Goal: Browse casually

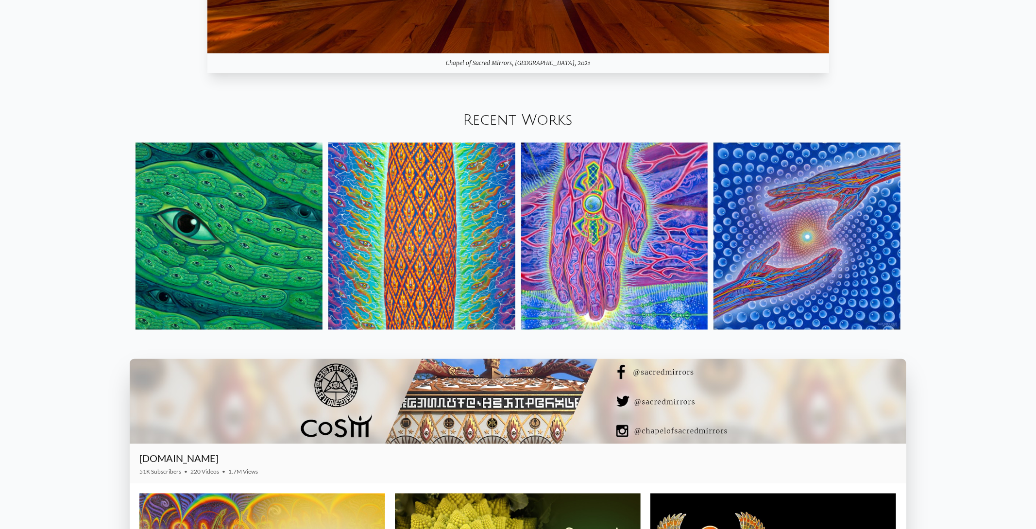
scroll to position [1359, 0]
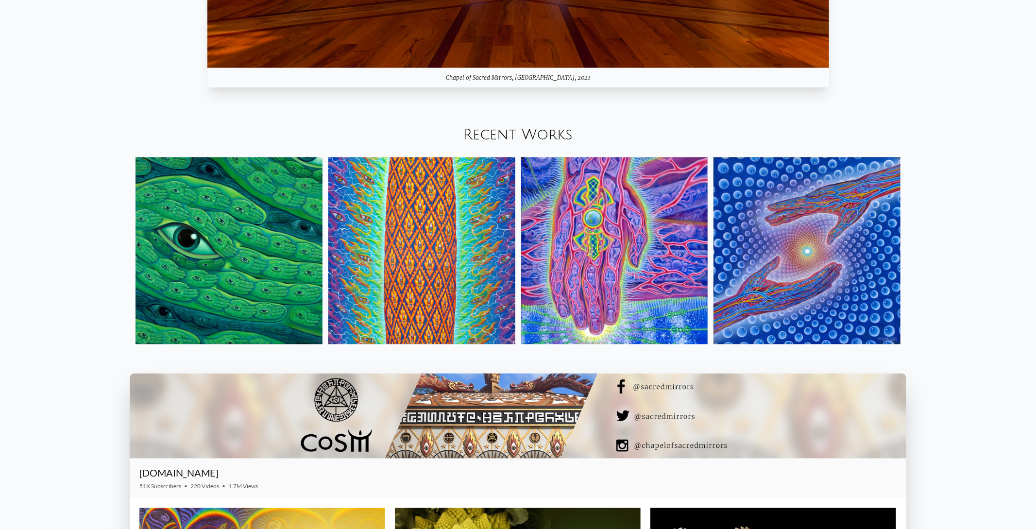
click at [288, 274] on img at bounding box center [228, 250] width 187 height 187
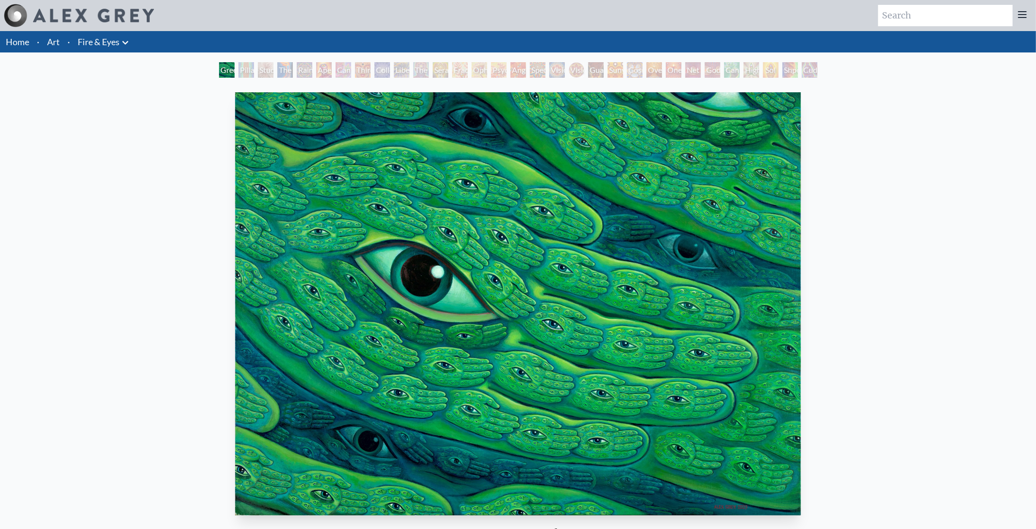
click at [79, 15] on img at bounding box center [93, 16] width 121 height 14
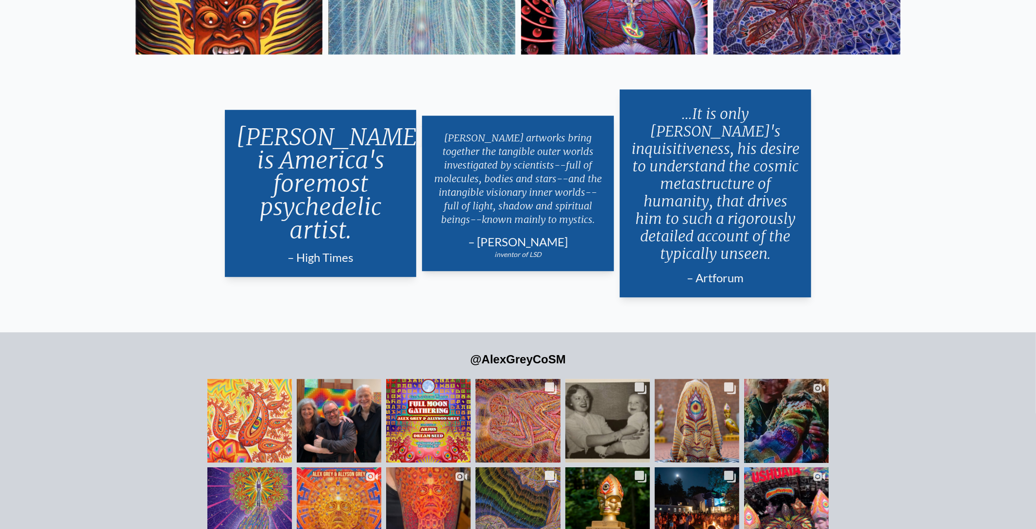
scroll to position [2465, 0]
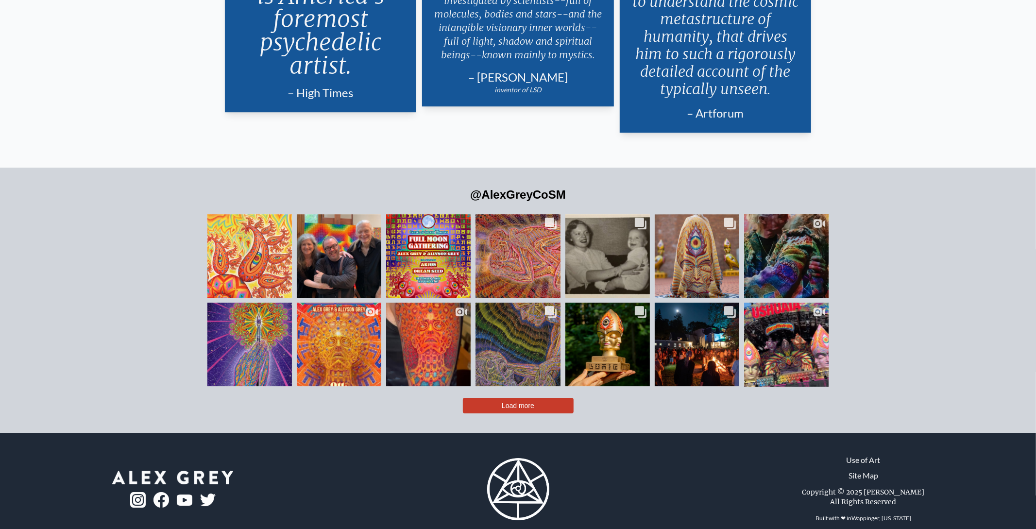
click at [555, 398] on button "Load more" at bounding box center [518, 406] width 111 height 16
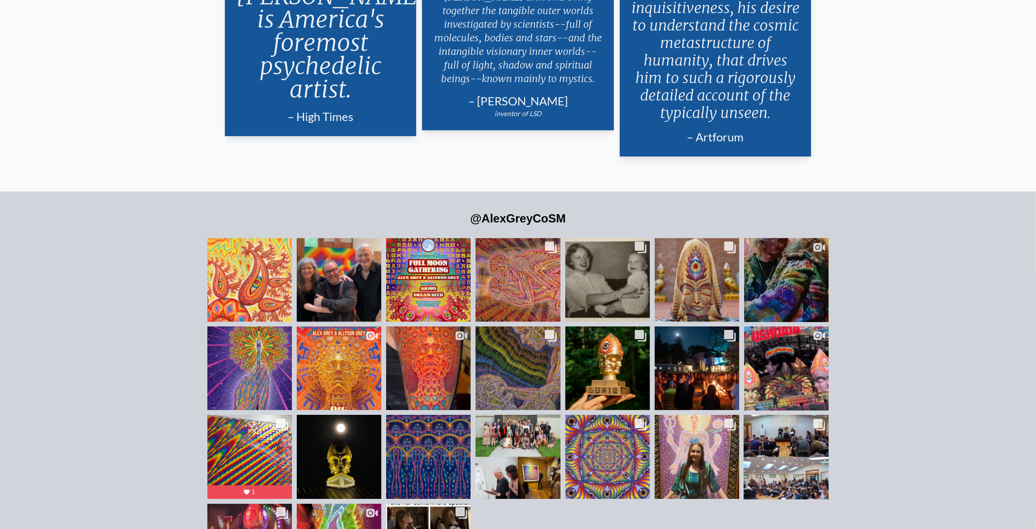
scroll to position [2426, 0]
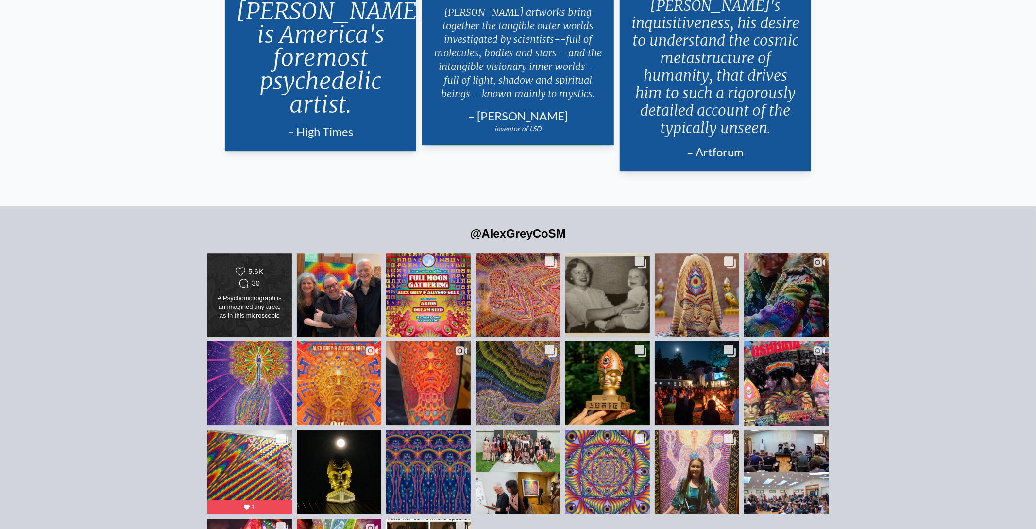
click at [241, 294] on div "A Psychomicrograph is an imagined tiny area, as in this microscopic detail of a…" at bounding box center [249, 307] width 68 height 27
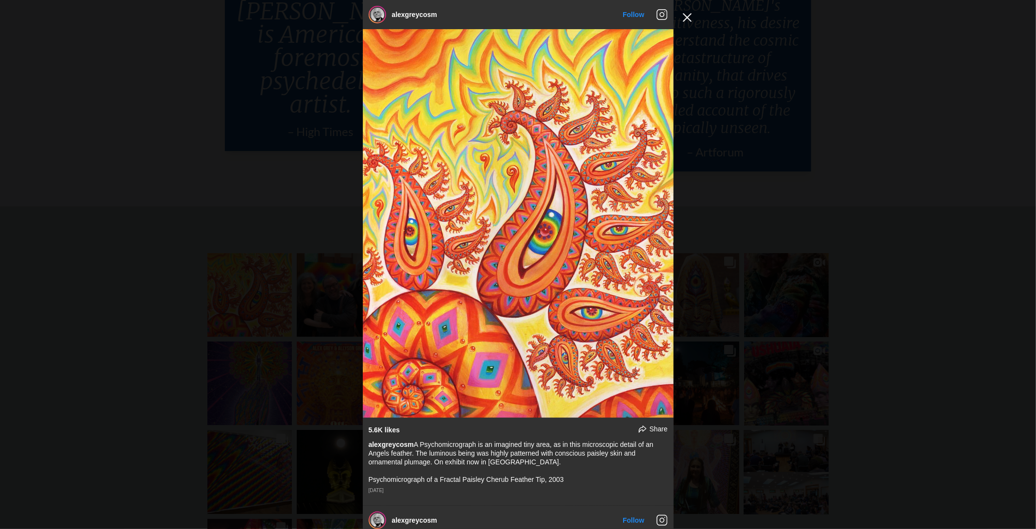
click at [692, 14] on button "Close Instagram Feed Popup" at bounding box center [687, 18] width 16 height 16
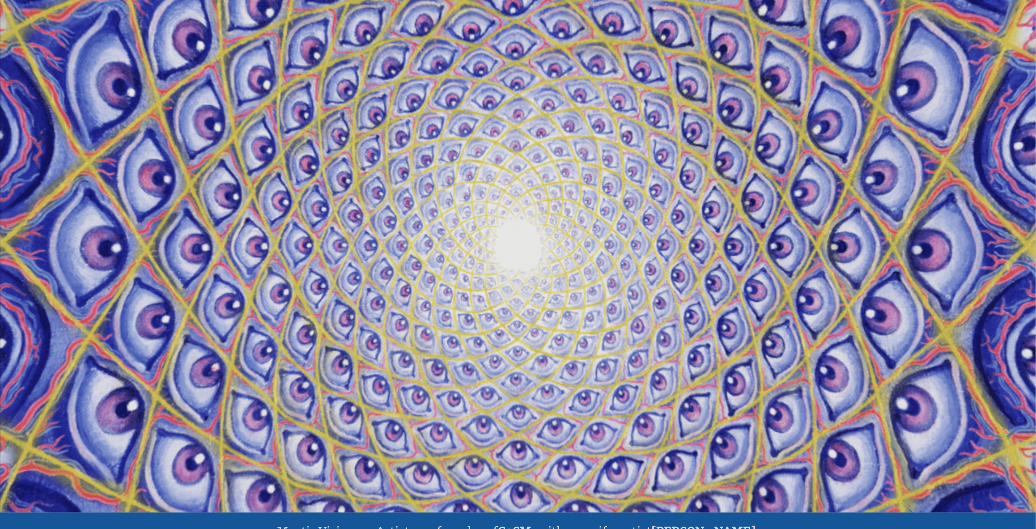
scroll to position [0, 0]
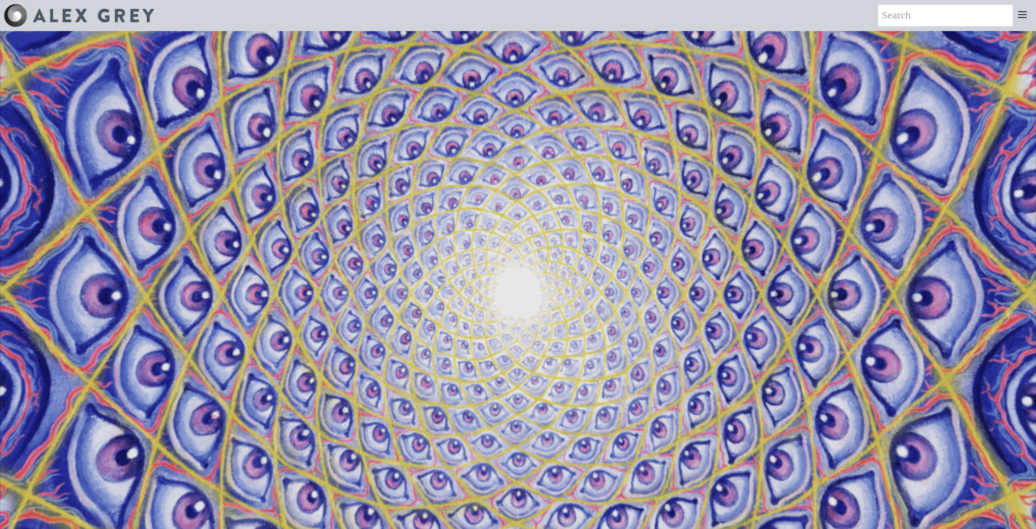
scroll to position [1359, 0]
